Goal: Browse casually: Explore the website without a specific task or goal

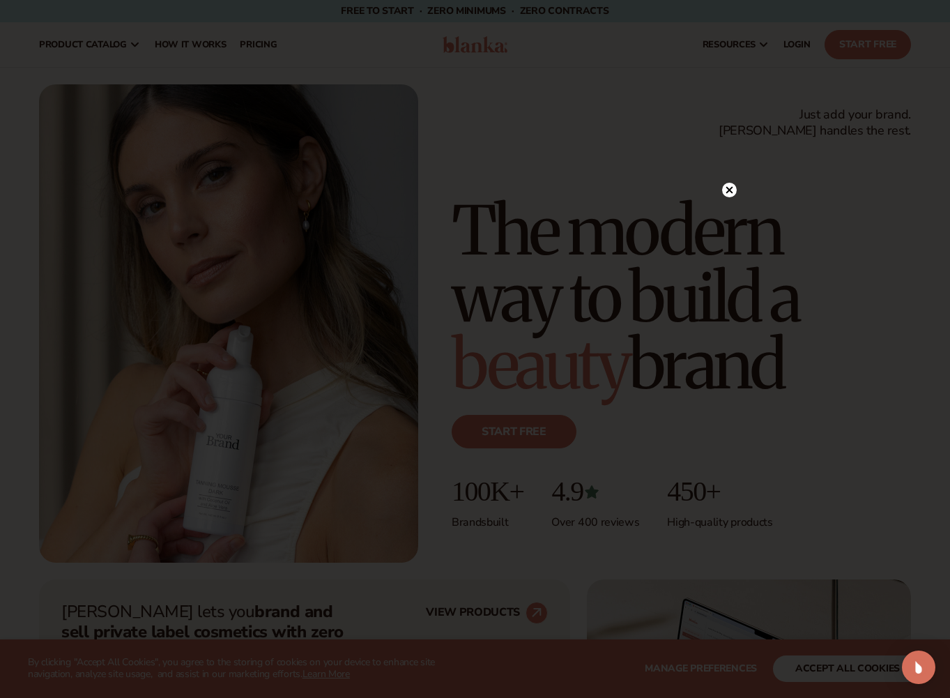
click at [732, 190] on circle at bounding box center [729, 190] width 15 height 15
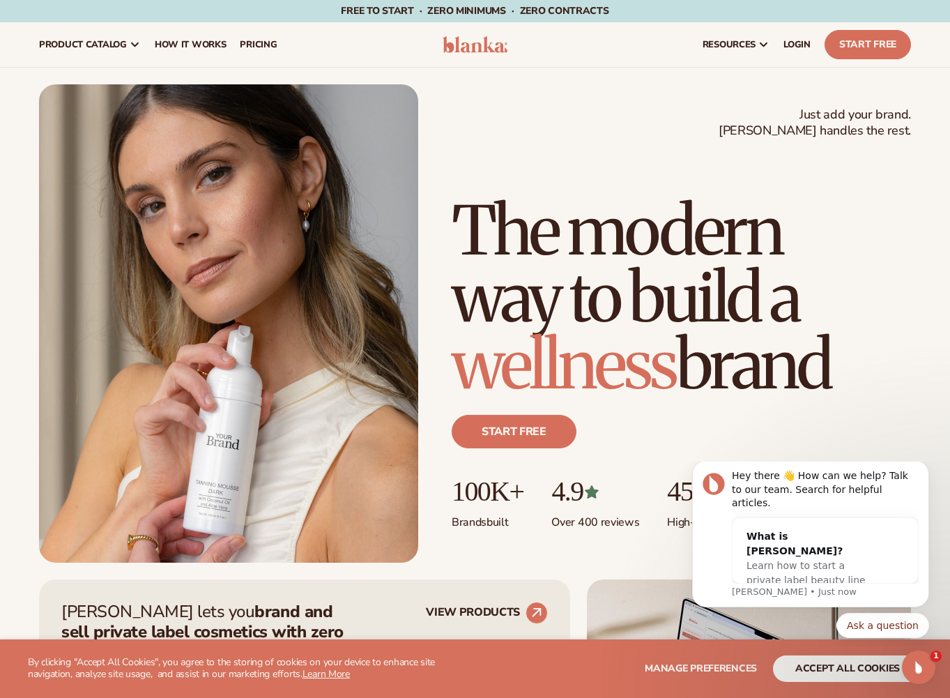
click at [468, 48] on img at bounding box center [476, 44] width 66 height 17
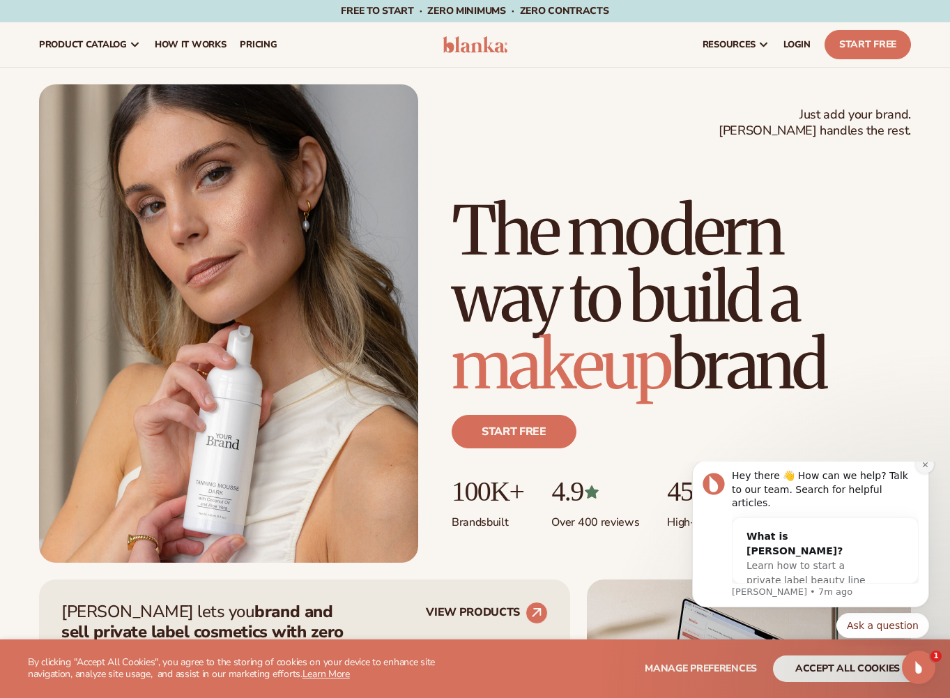
click at [925, 466] on icon "Dismiss notification" at bounding box center [924, 463] width 5 height 5
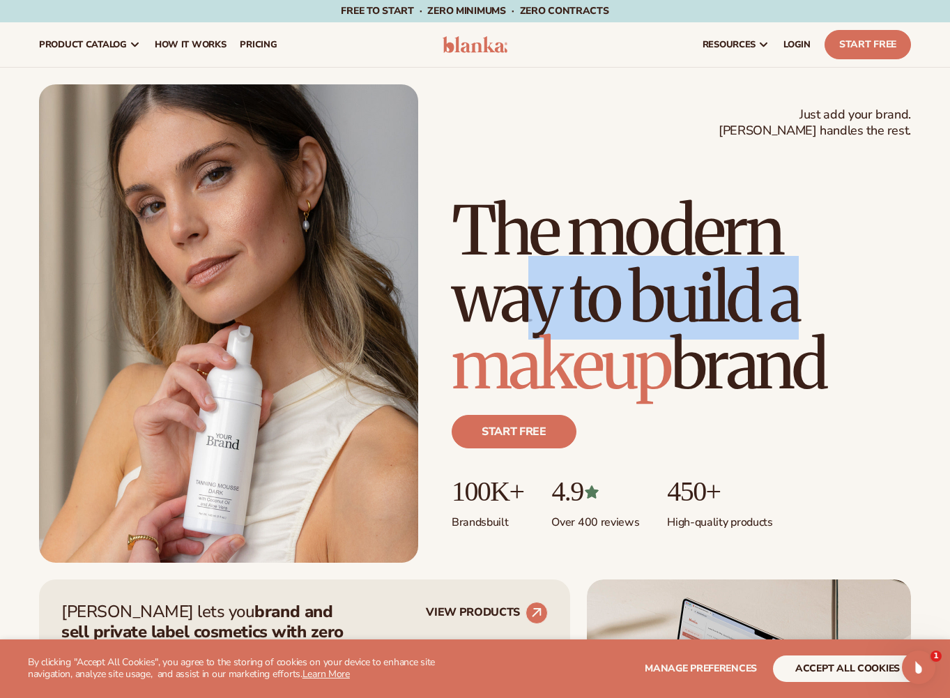
drag, startPoint x: 537, startPoint y: 261, endPoint x: 823, endPoint y: 319, distance: 290.8
click at [823, 319] on h1 "The modern way to build a makeup brand" at bounding box center [681, 297] width 459 height 201
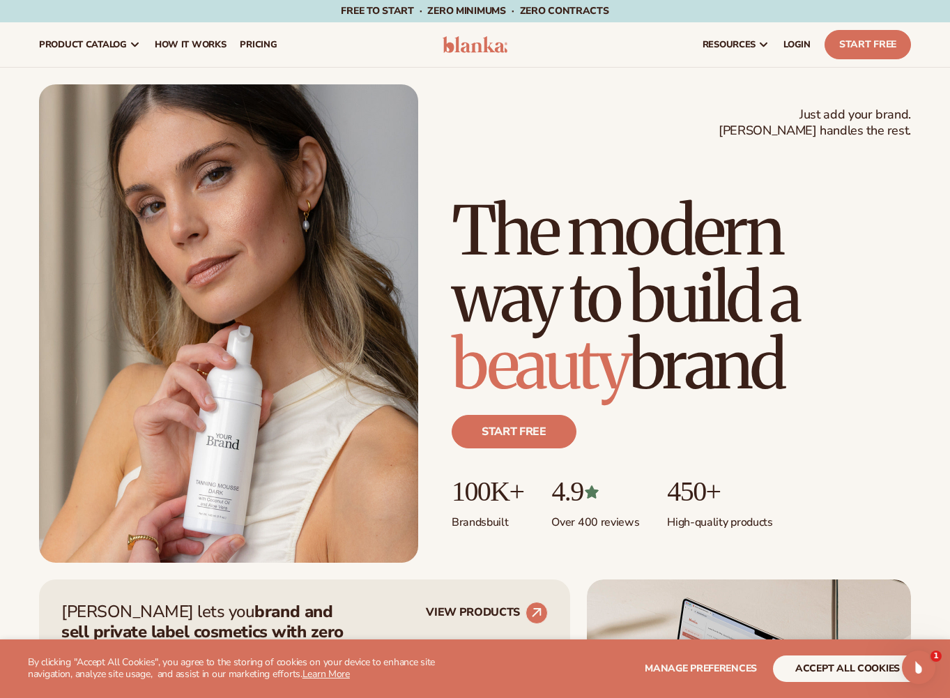
click at [557, 300] on h1 "The modern way to build a beauty brand" at bounding box center [681, 297] width 459 height 201
drag, startPoint x: 551, startPoint y: 245, endPoint x: 864, endPoint y: 346, distance: 329.1
click at [864, 346] on h1 "The modern way to build a beauty brand" at bounding box center [681, 297] width 459 height 201
